Goal: Information Seeking & Learning: Find specific fact

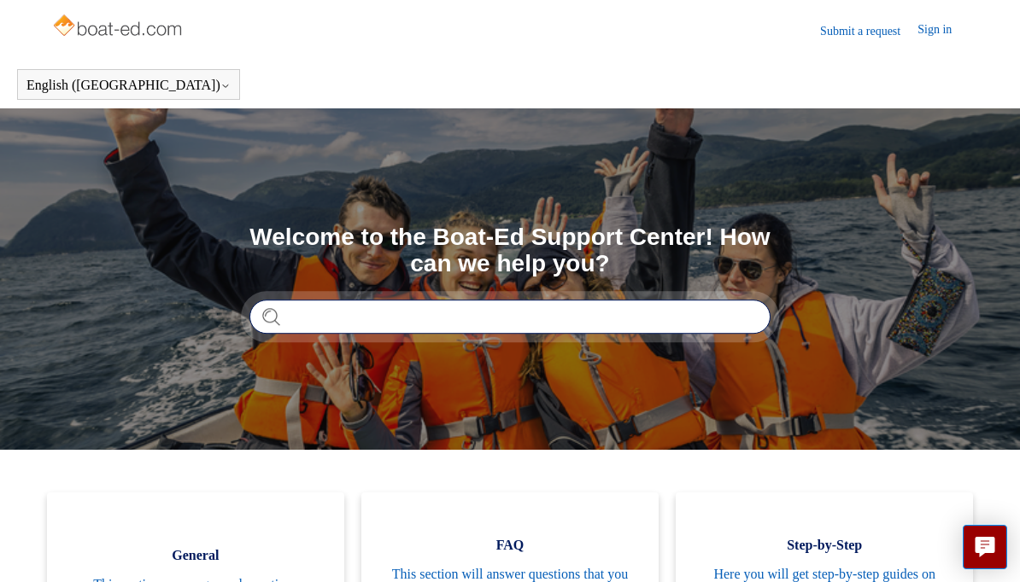
click at [605, 319] on input "Search" at bounding box center [509, 317] width 521 height 34
type input "**********"
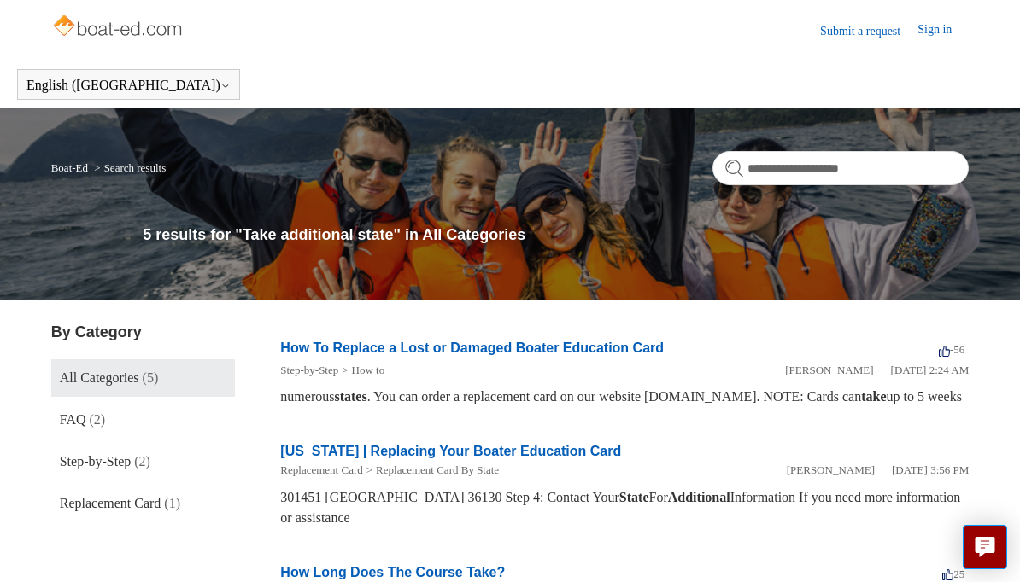
click at [860, 32] on link "Submit a request" at bounding box center [868, 31] width 97 height 18
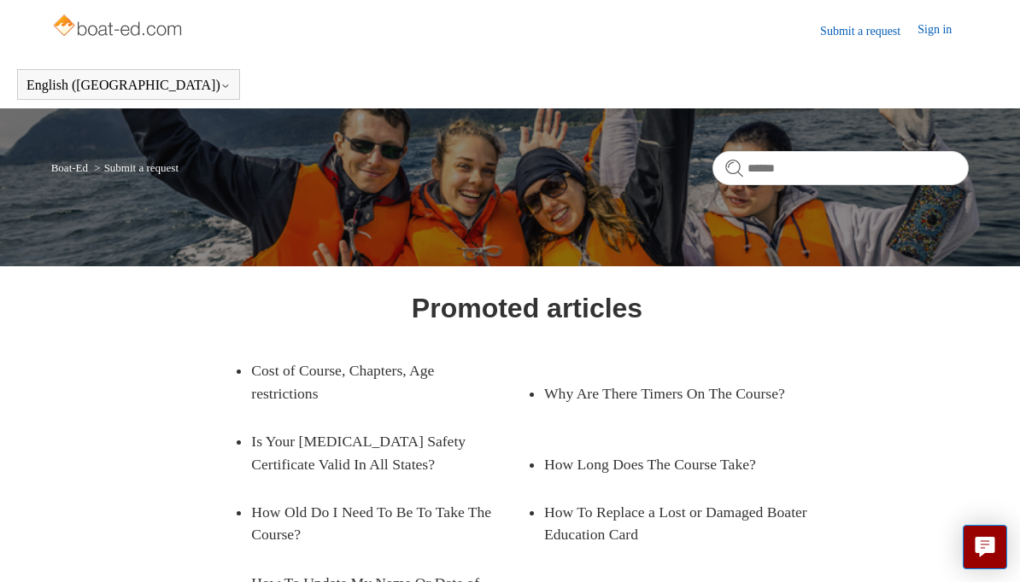
click at [337, 453] on link "Is Your [MEDICAL_DATA] Safety Certificate Valid In All States?" at bounding box center [389, 453] width 276 height 71
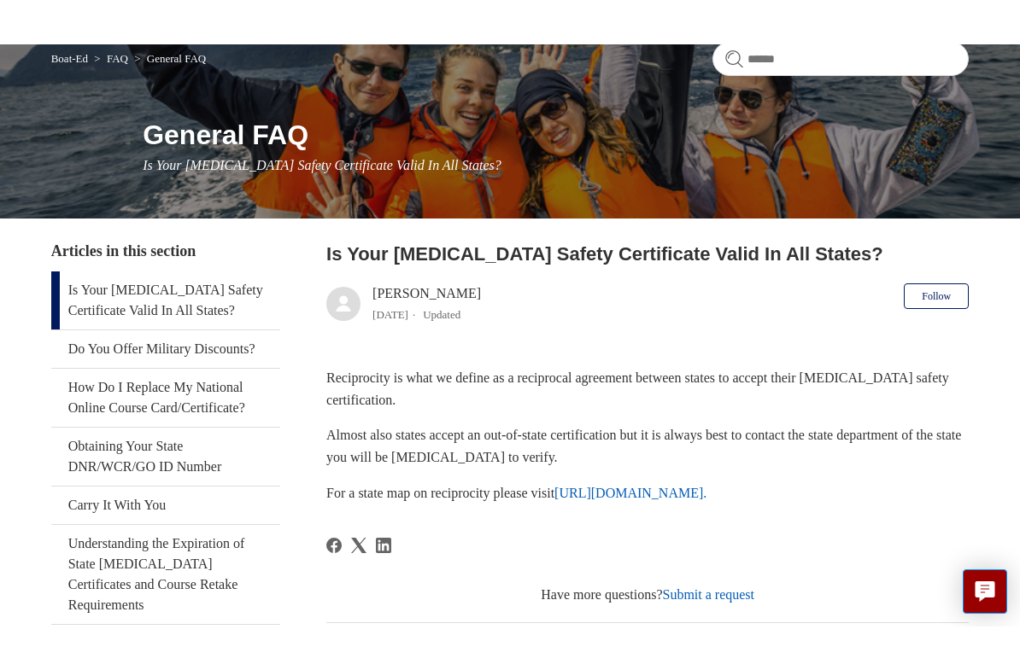
scroll to position [159, 0]
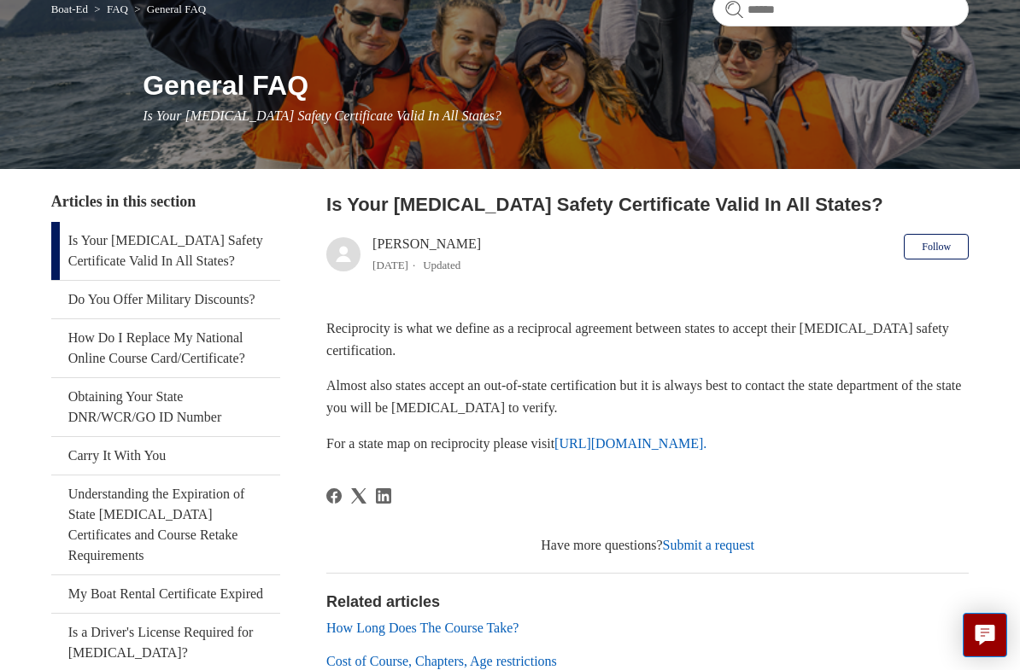
click at [706, 445] on link "[URL][DOMAIN_NAME]." at bounding box center [630, 443] width 152 height 15
